Goal: Task Accomplishment & Management: Manage account settings

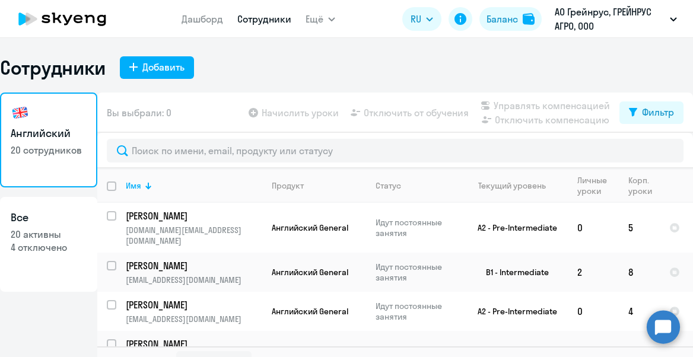
select select "30"
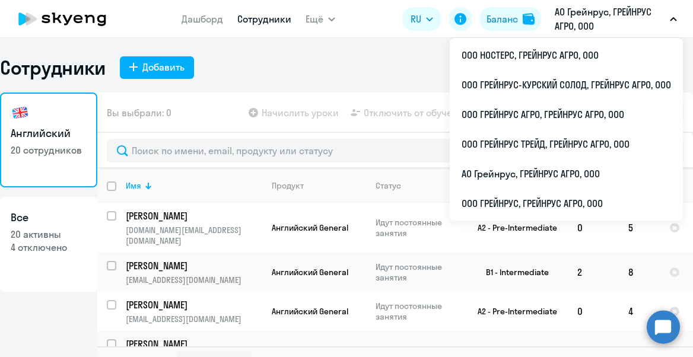
click at [599, 22] on p "АО Грейнрус, ГРЕЙНРУС АГРО, ООО" at bounding box center [610, 19] width 110 height 28
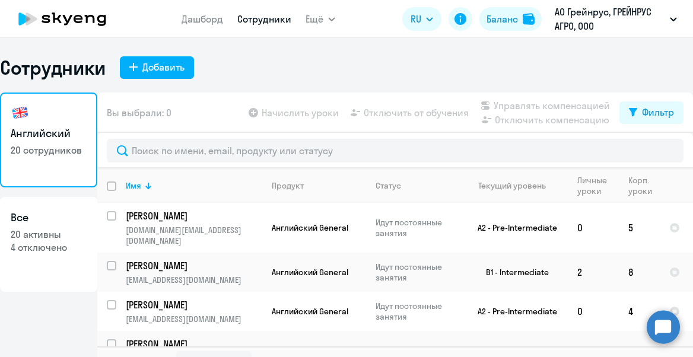
click at [599, 22] on p "АО Грейнрус, ГРЕЙНРУС АГРО, ООО" at bounding box center [610, 19] width 110 height 28
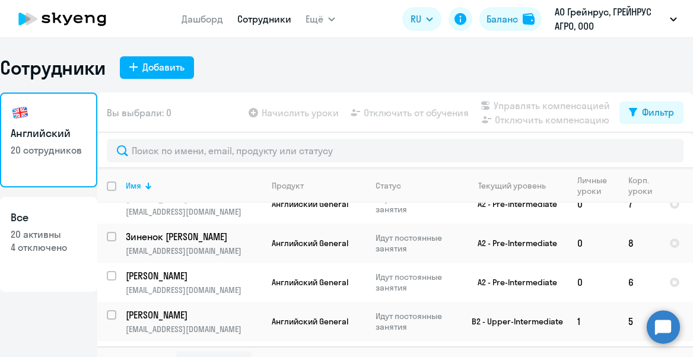
scroll to position [491, 0]
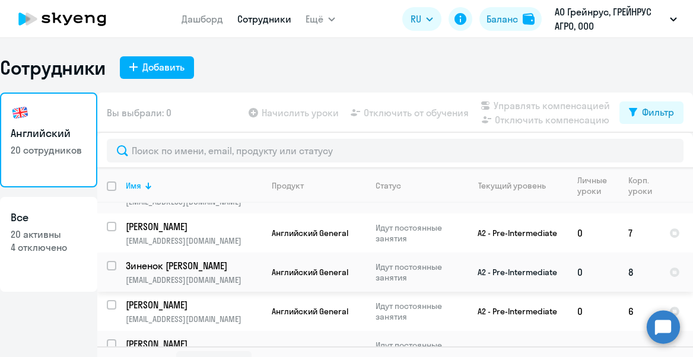
click at [116, 261] on input "select row 21807745" at bounding box center [119, 273] width 24 height 24
checkbox input "true"
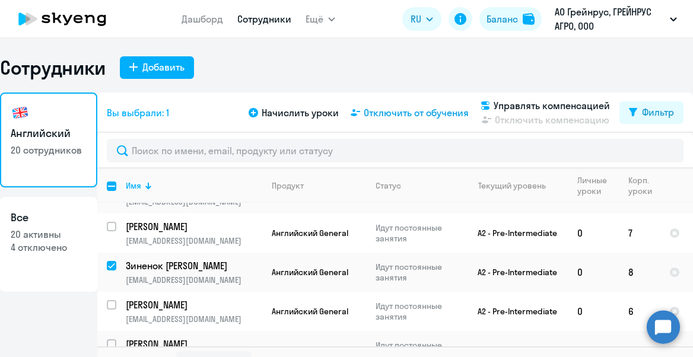
click at [390, 112] on span "Отключить от обучения" at bounding box center [416, 113] width 105 height 14
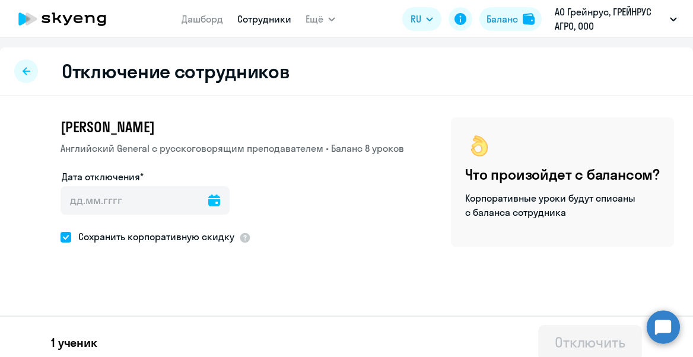
click at [208, 201] on icon at bounding box center [214, 201] width 12 height 12
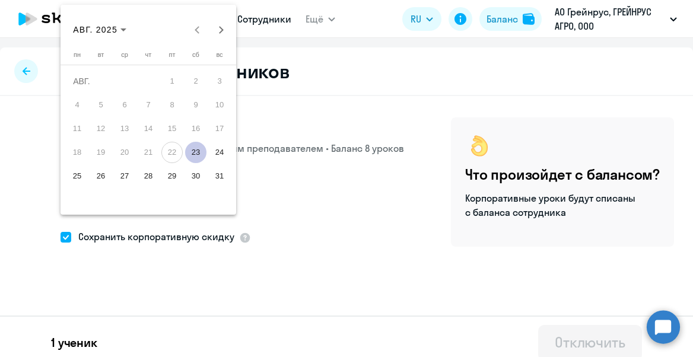
click at [200, 148] on span "23" at bounding box center [195, 152] width 21 height 21
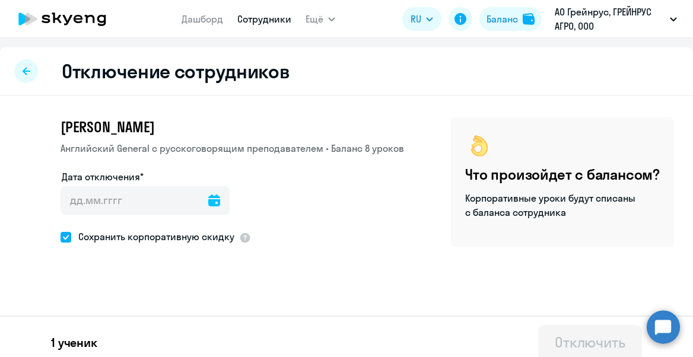
type input "[DATE]"
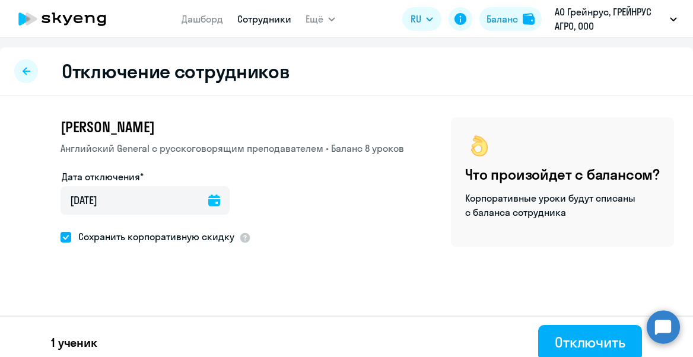
click at [65, 234] on span at bounding box center [66, 237] width 11 height 11
click at [61, 237] on input "Сохранить корпоративную скидку" at bounding box center [60, 237] width 1 height 1
checkbox input "false"
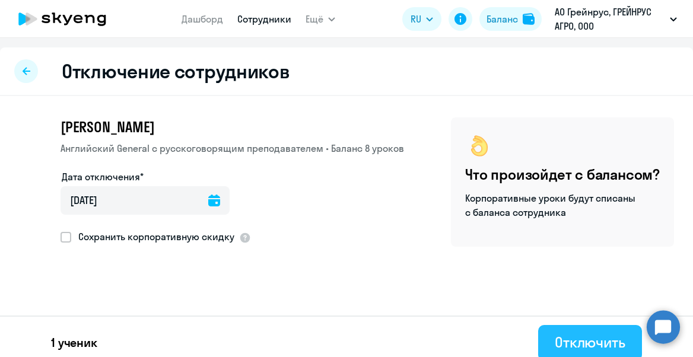
click at [571, 336] on div "Отключить" at bounding box center [590, 342] width 71 height 19
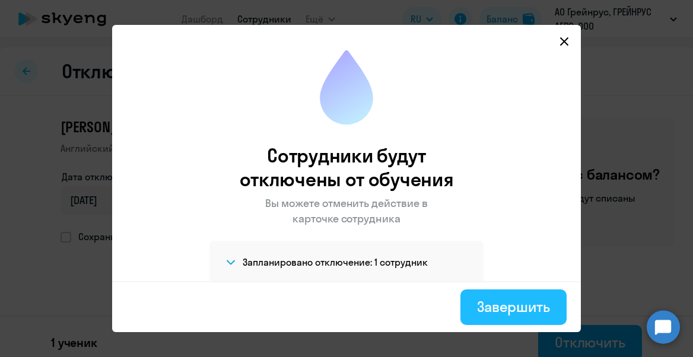
click at [519, 296] on button "Завершить" at bounding box center [514, 308] width 106 height 36
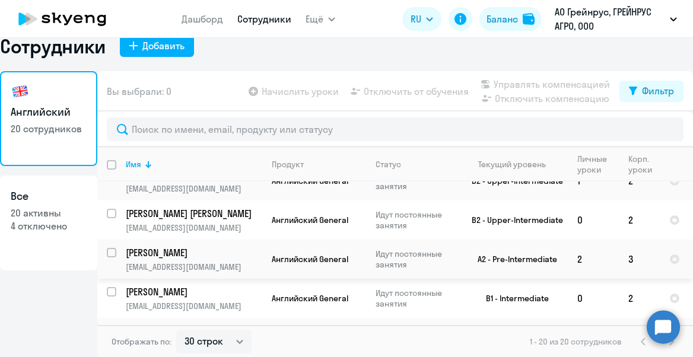
scroll to position [23, 0]
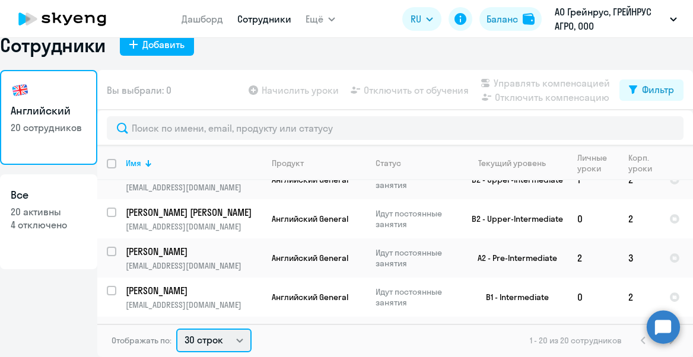
click at [209, 334] on select "30 строк 50 строк 100 строк" at bounding box center [213, 341] width 75 height 24
select select "100"
click at [176, 329] on select "30 строк 50 строк 100 строк" at bounding box center [213, 341] width 75 height 24
